Goal: Information Seeking & Learning: Check status

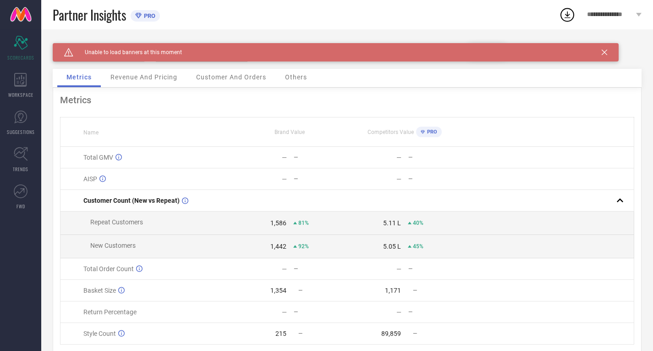
scroll to position [0, 0]
click at [608, 60] on div "Caution Created with Sketch. Unable to load banners at this moment" at bounding box center [336, 52] width 566 height 18
click at [607, 54] on div "Caution Created with Sketch. Unable to load banners at this moment" at bounding box center [336, 52] width 566 height 18
click at [603, 52] on icon at bounding box center [604, 51] width 5 height 5
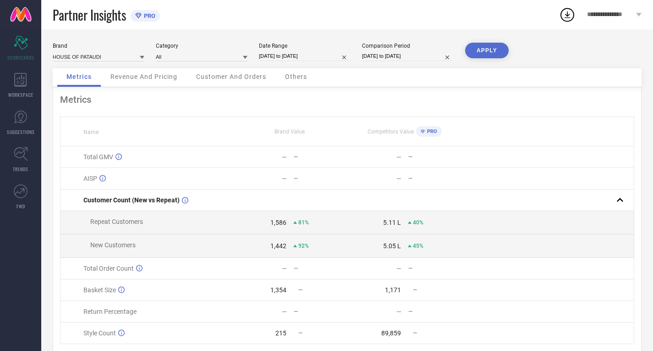
select select "8"
select select "2025"
select select "9"
select select "2025"
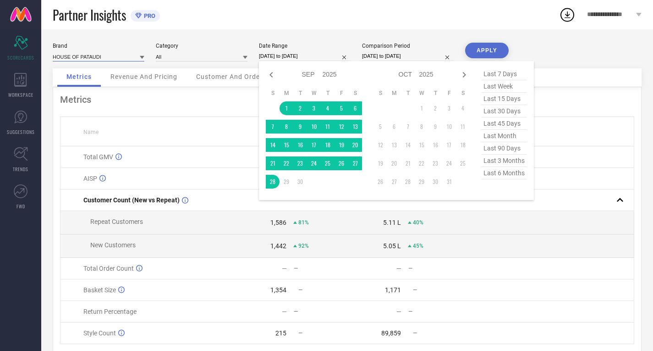
click at [120, 56] on input at bounding box center [99, 57] width 92 height 10
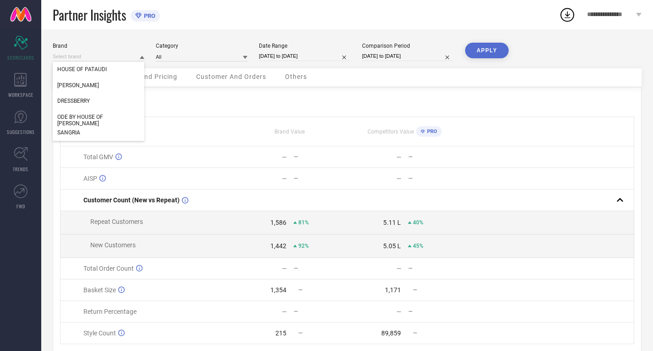
click at [101, 138] on th "Name" at bounding box center [146, 131] width 172 height 29
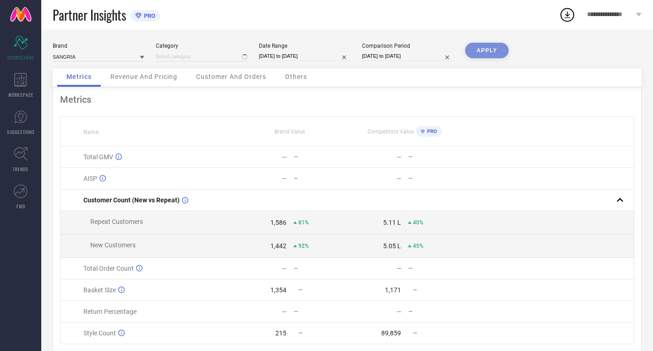
type input "All"
click at [232, 56] on input at bounding box center [202, 57] width 92 height 10
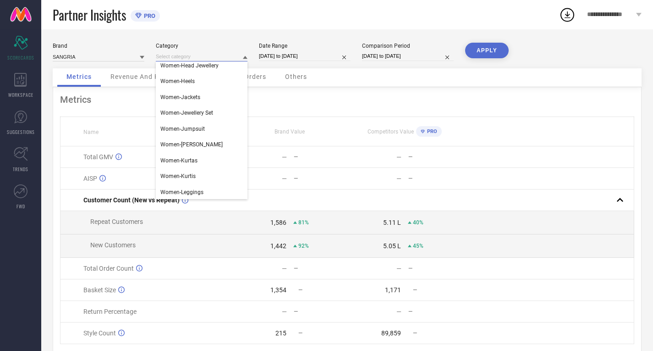
scroll to position [1035, 0]
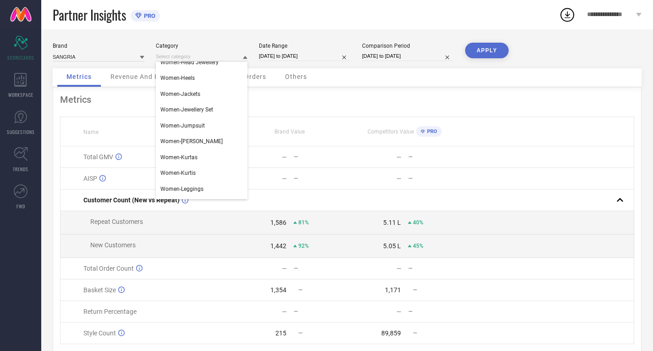
click at [209, 160] on div "Total GMV" at bounding box center [157, 156] width 148 height 7
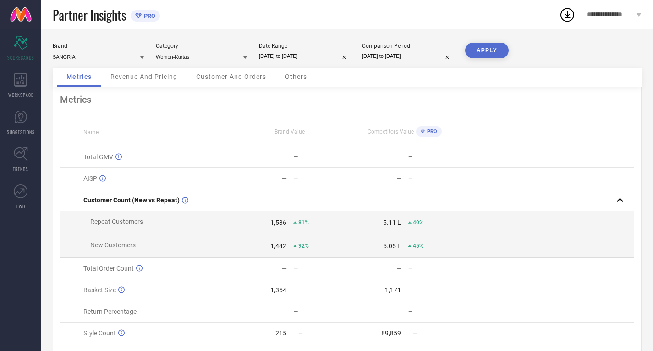
click at [495, 49] on button "APPLY" at bounding box center [487, 51] width 44 height 16
